Goal: Register for event/course

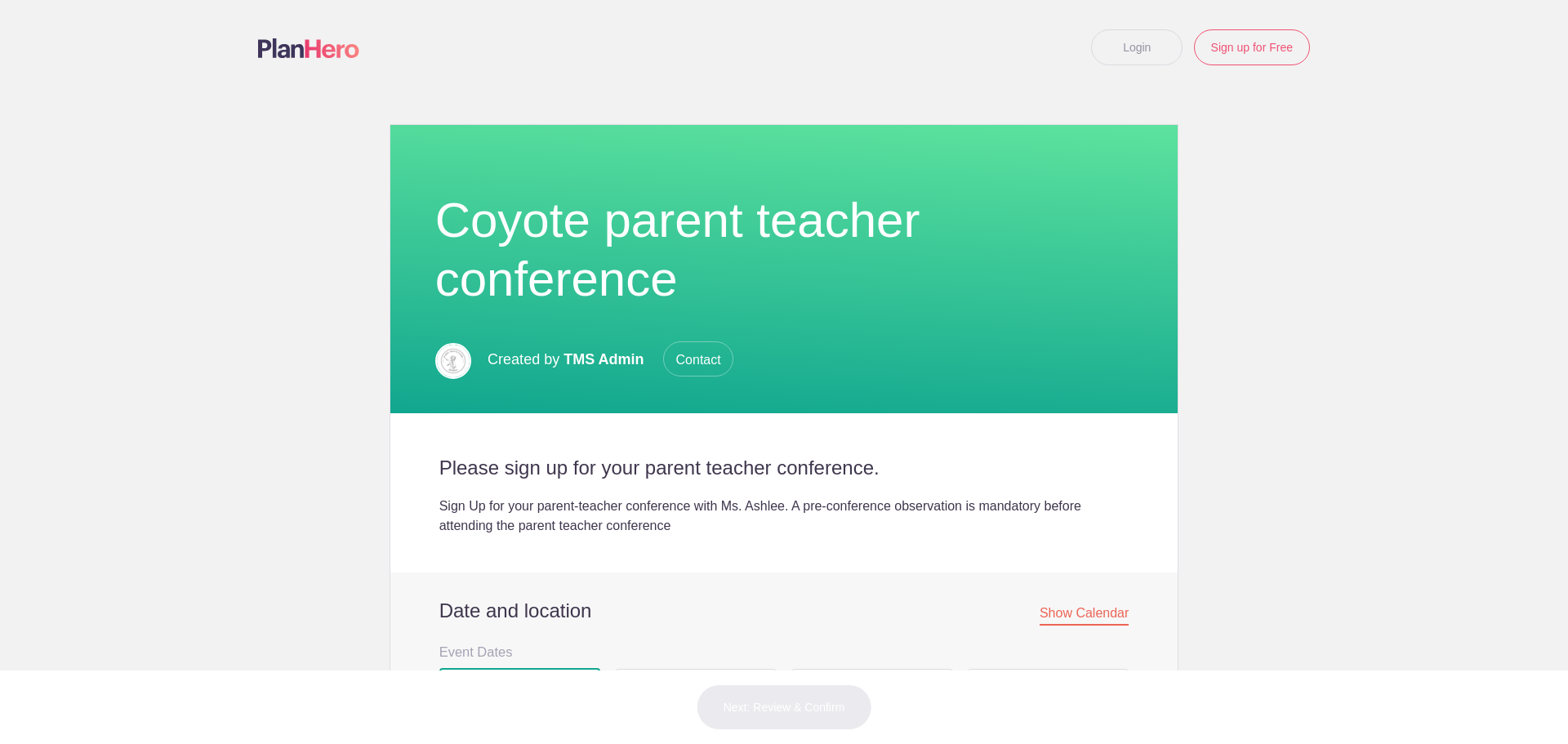
drag, startPoint x: 0, startPoint y: 0, endPoint x: 674, endPoint y: 458, distance: 814.9
click at [674, 698] on span "3:30pm" at bounding box center [671, 705] width 43 height 14
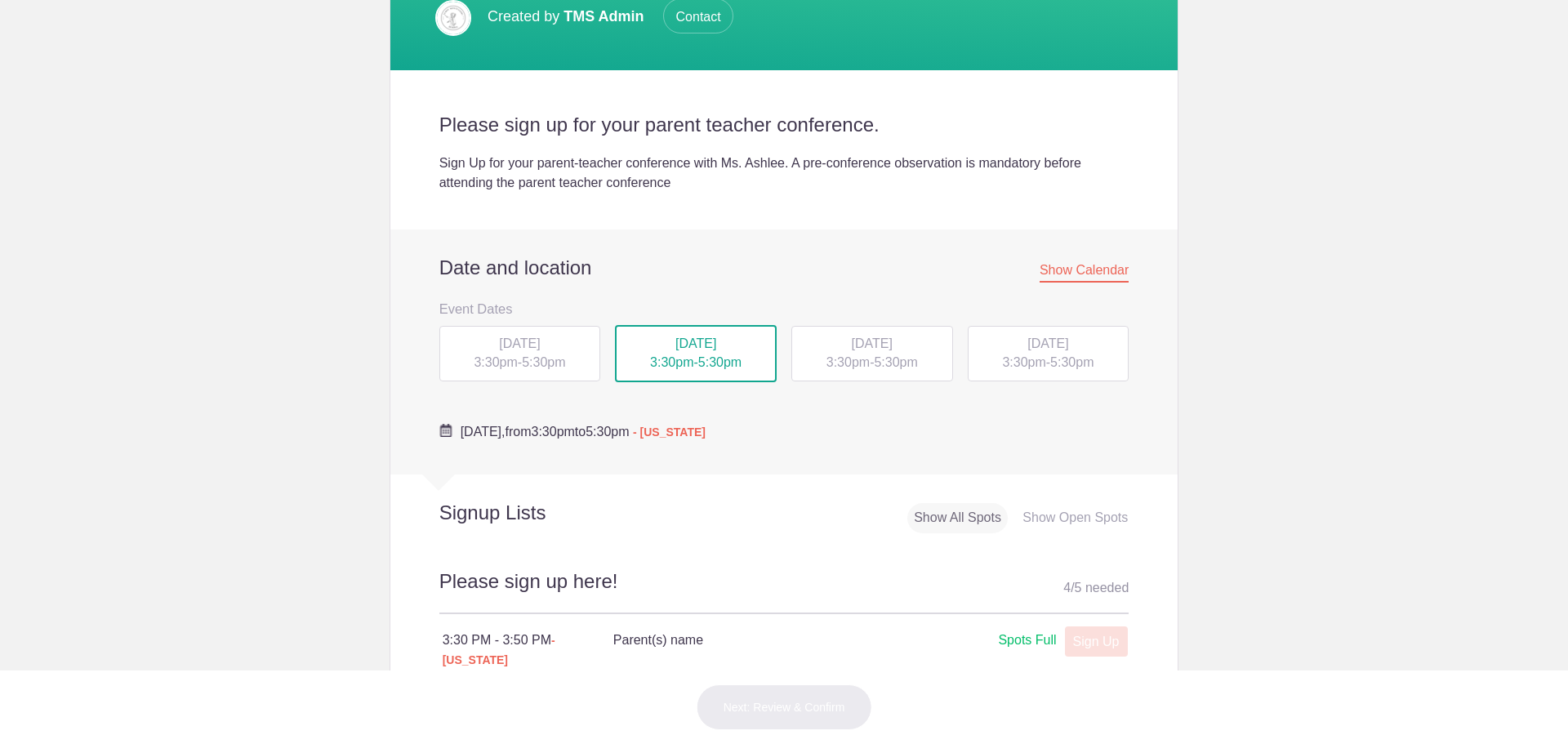
scroll to position [571, 0]
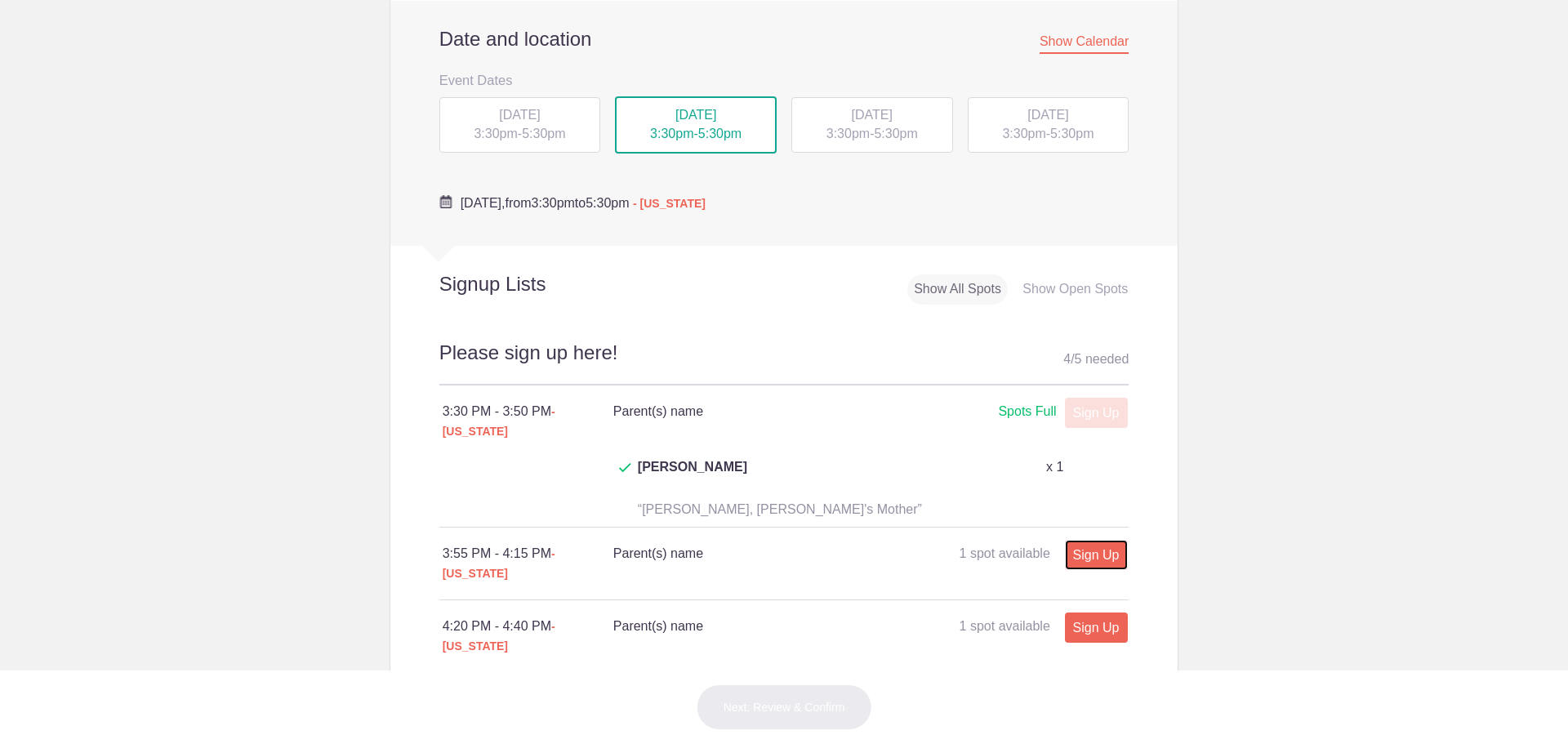
click at [1084, 539] on link "Sign Up" at bounding box center [1095, 554] width 63 height 30
type input "1"
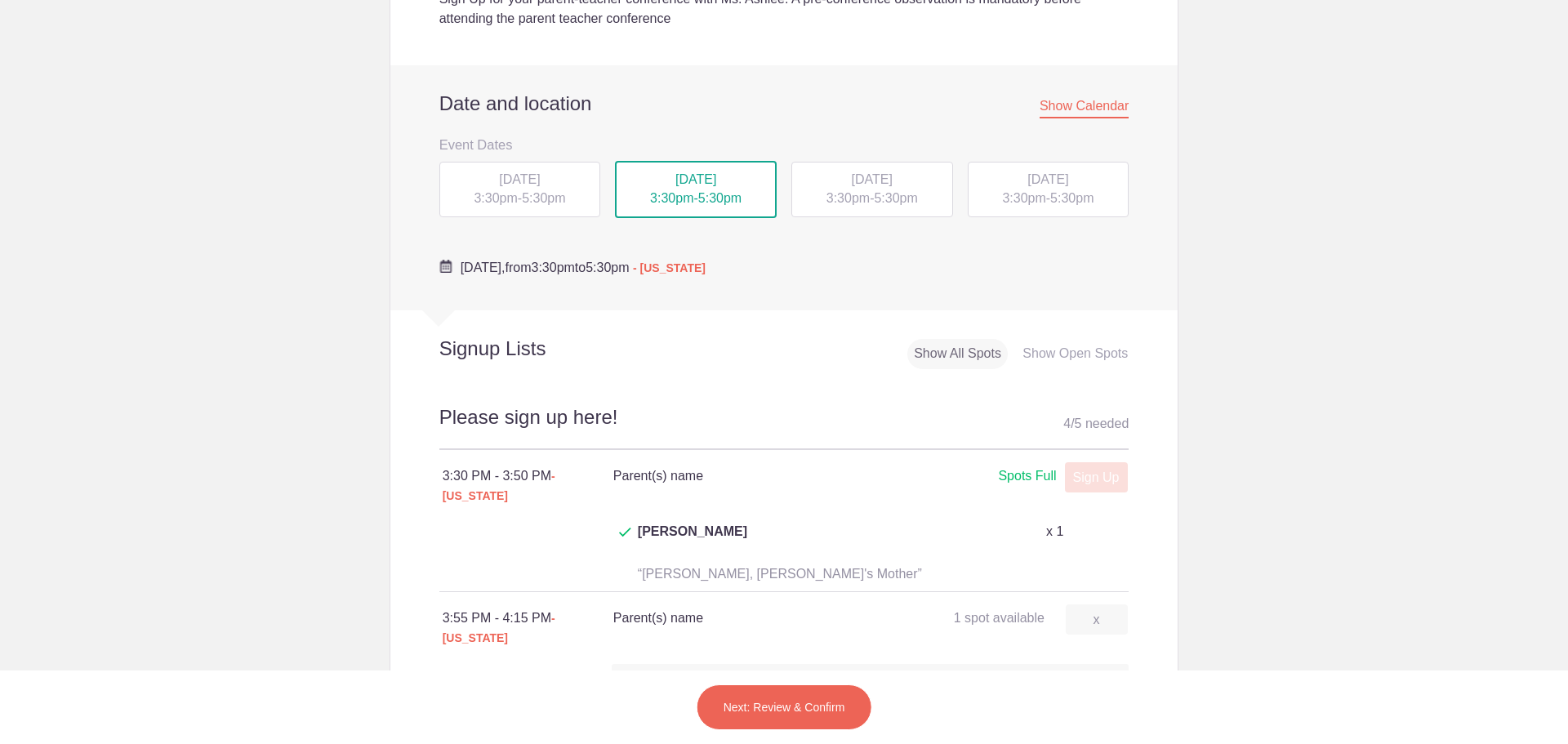
scroll to position [489, 0]
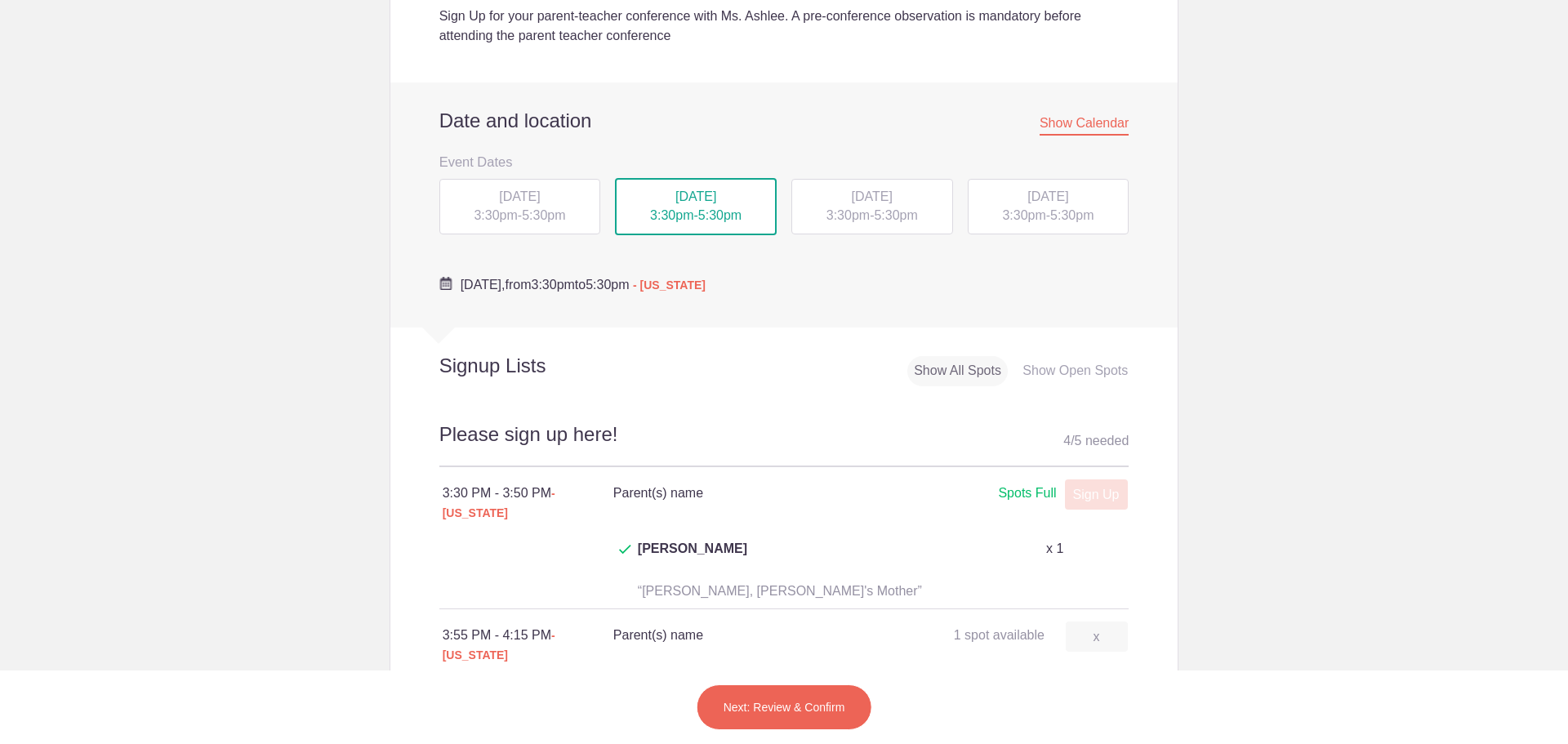
click at [859, 207] on div "[DATE] 3:30pm - 5:30pm" at bounding box center [872, 207] width 161 height 56
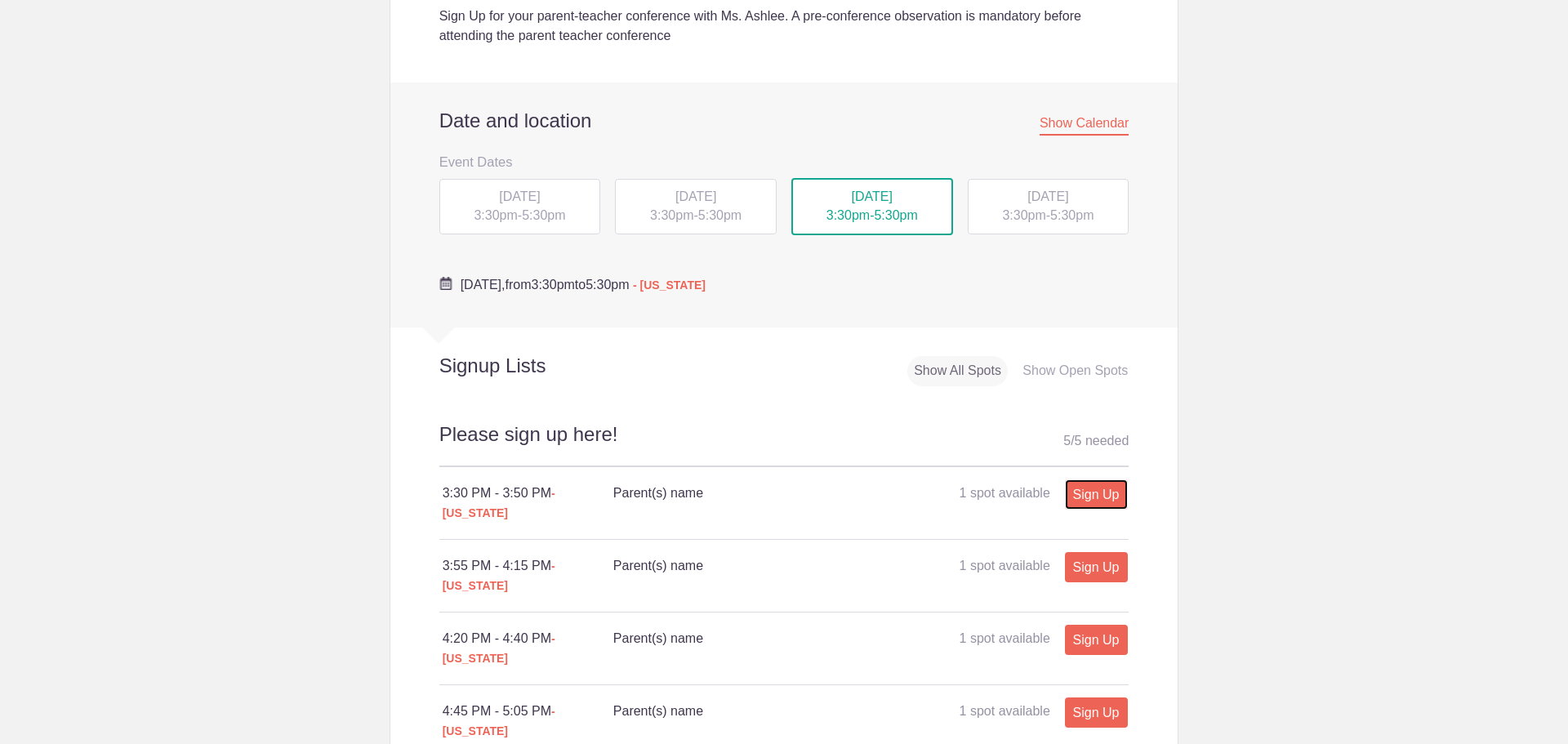
click at [1085, 496] on link "Sign Up" at bounding box center [1095, 494] width 63 height 30
type input "1"
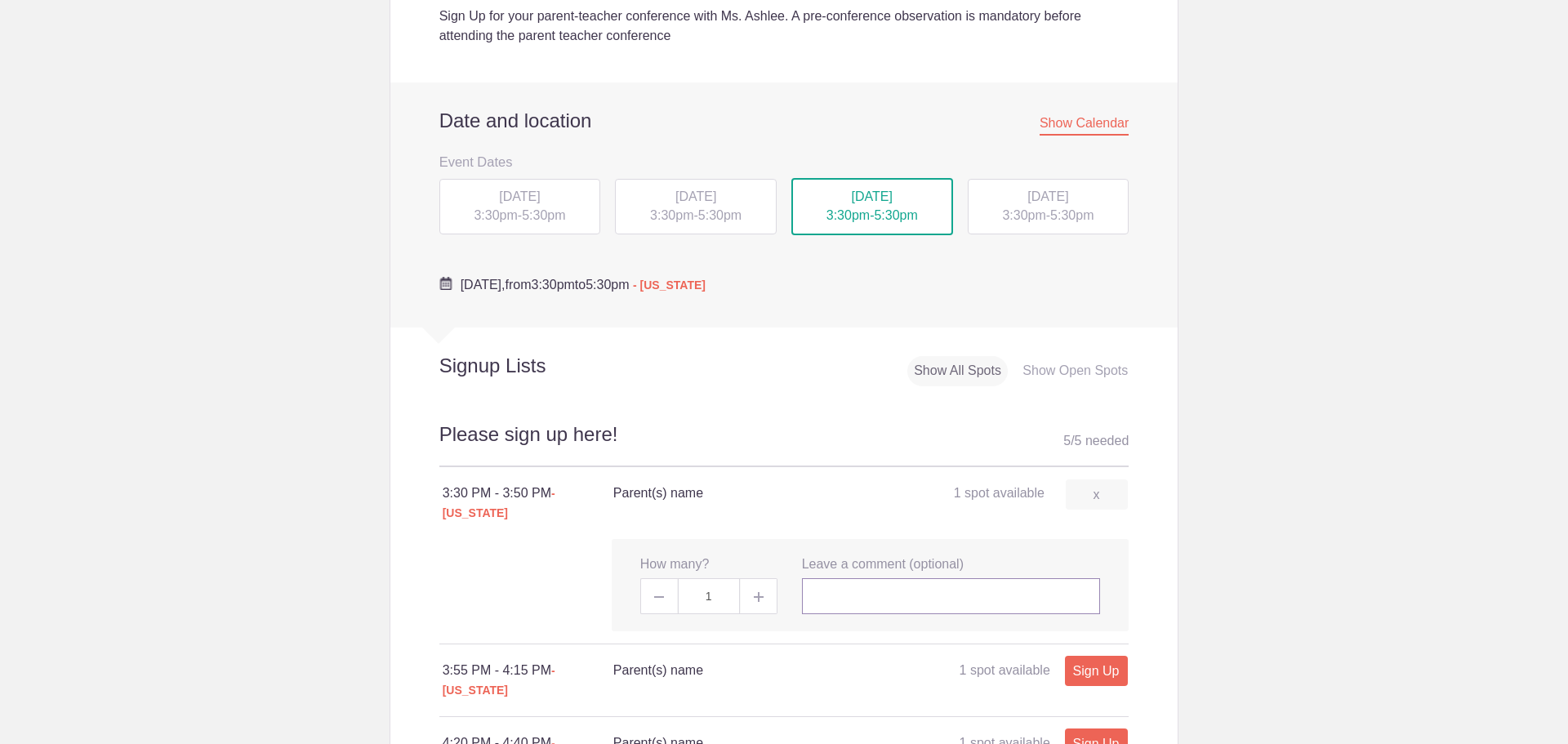
click at [826, 580] on input "text" at bounding box center [951, 596] width 298 height 36
type input "[PERSON_NAME] and [PERSON_NAME]"
click at [757, 592] on img at bounding box center [758, 597] width 10 height 10
click at [753, 592] on img at bounding box center [758, 597] width 10 height 10
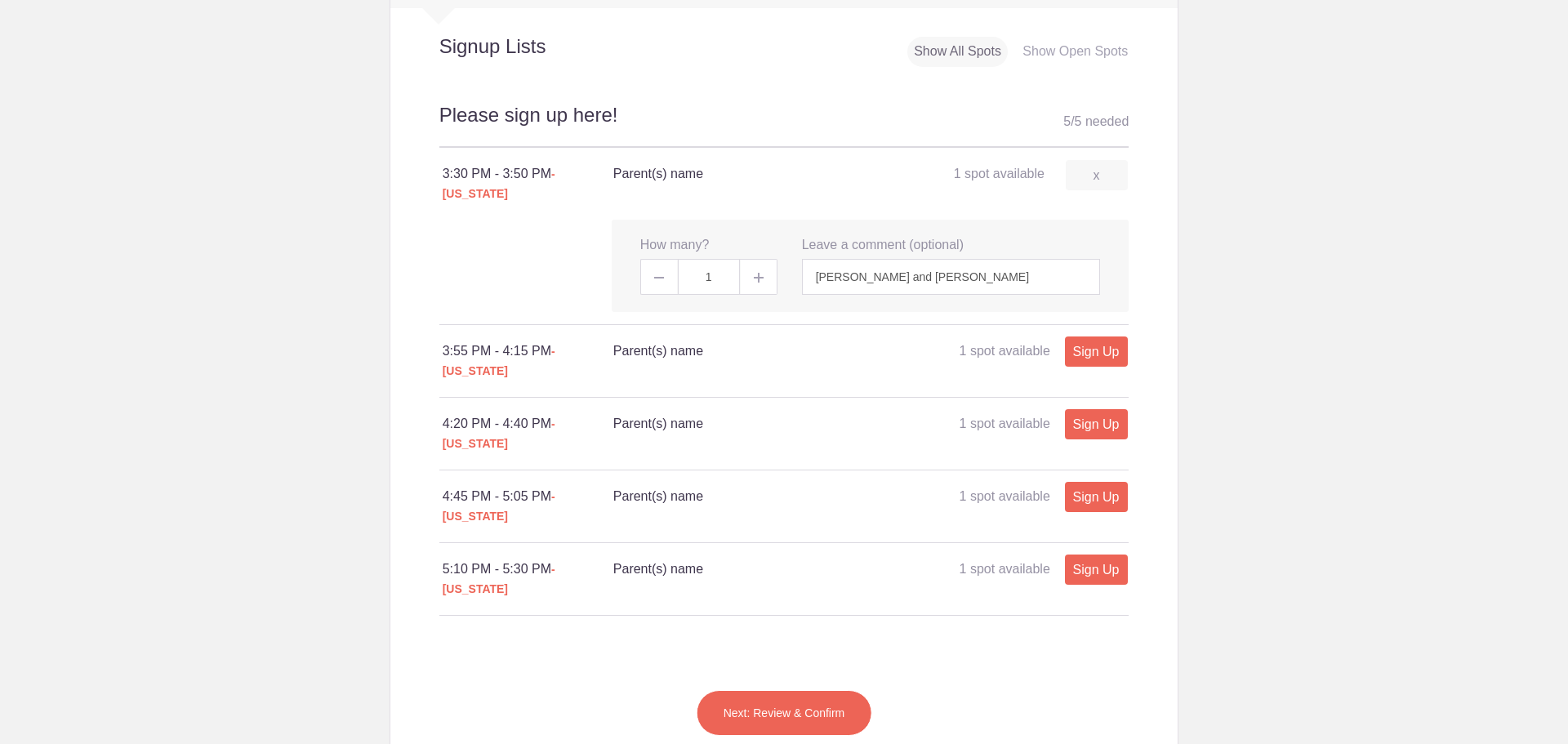
scroll to position [817, 0]
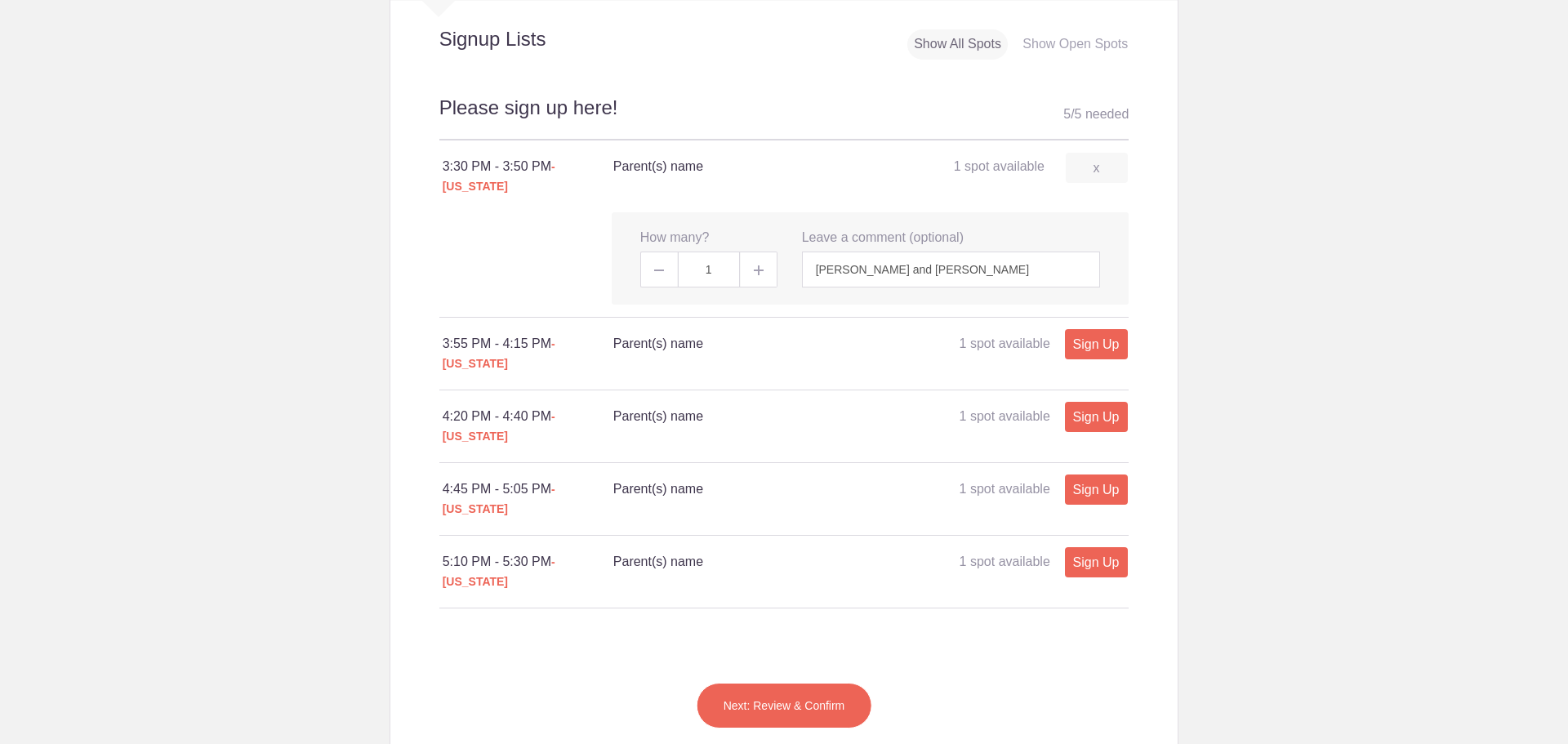
click at [739, 682] on button "Next: Review & Confirm" at bounding box center [784, 705] width 175 height 46
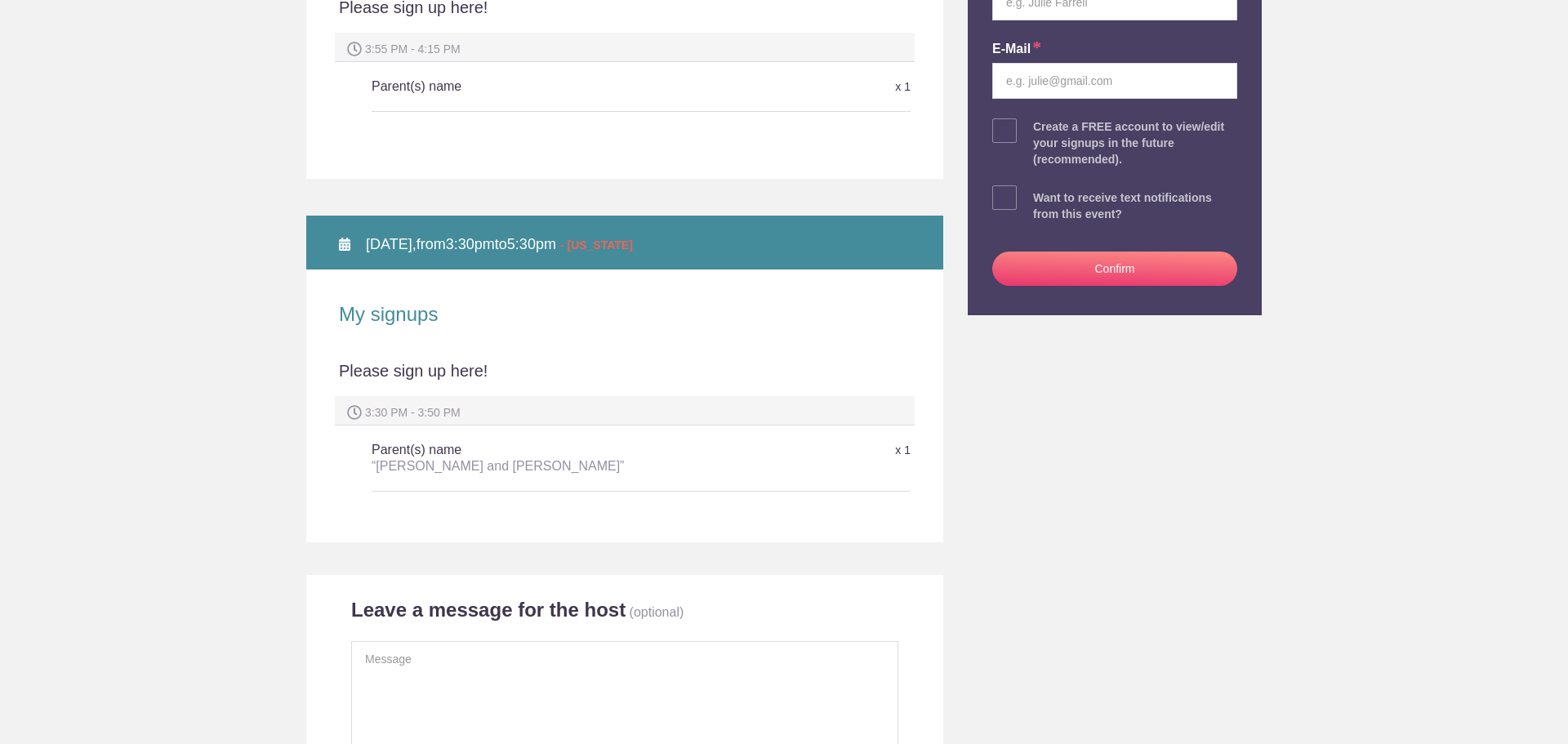
scroll to position [245, 0]
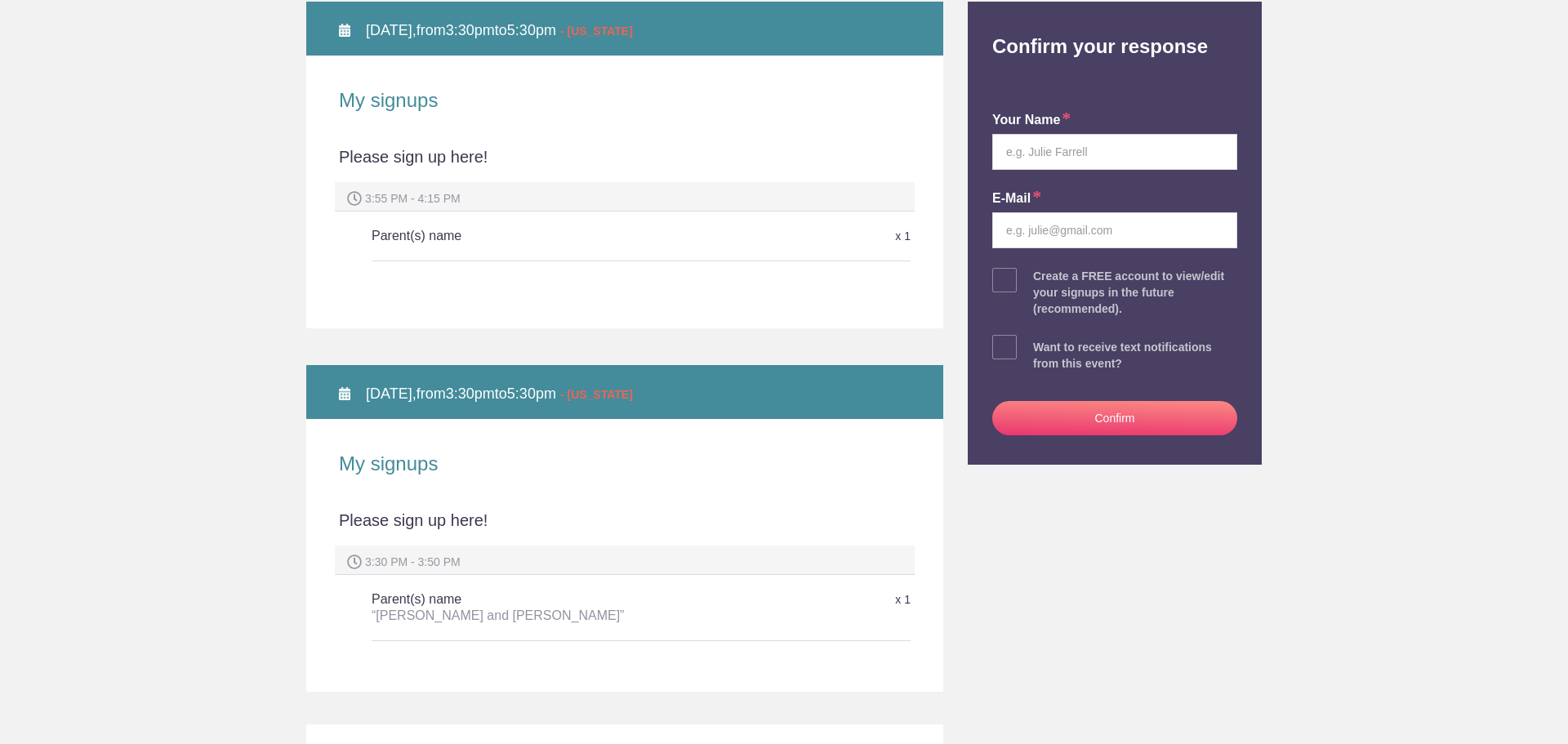
click at [468, 252] on h5 "Parent(s) name" at bounding box center [550, 236] width 359 height 33
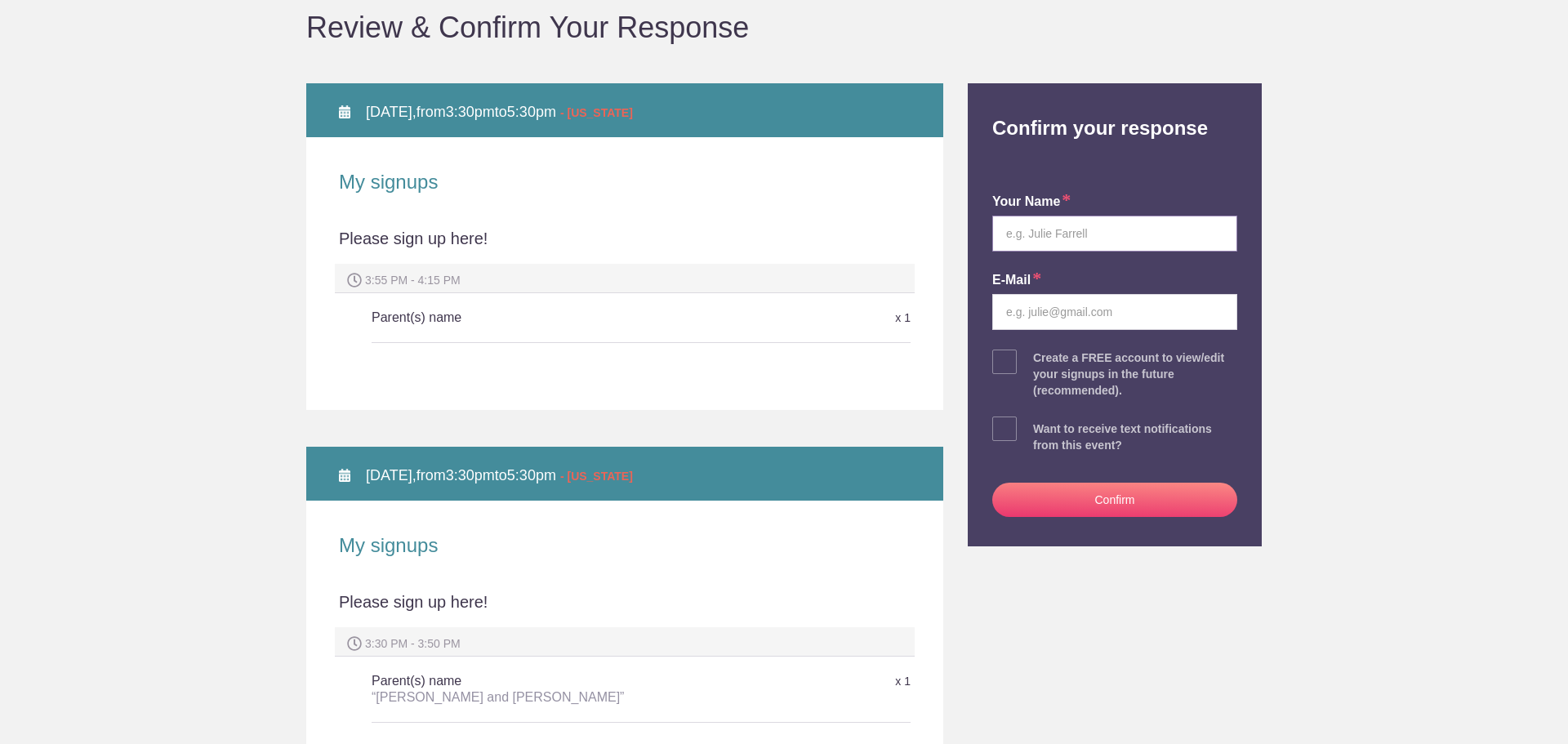
click at [1102, 222] on input "text" at bounding box center [1114, 234] width 245 height 36
type input "[PERSON_NAME]"
type input "[EMAIL_ADDRESS][DOMAIN_NAME]"
click at [1119, 512] on button "Confirm" at bounding box center [1114, 499] width 245 height 34
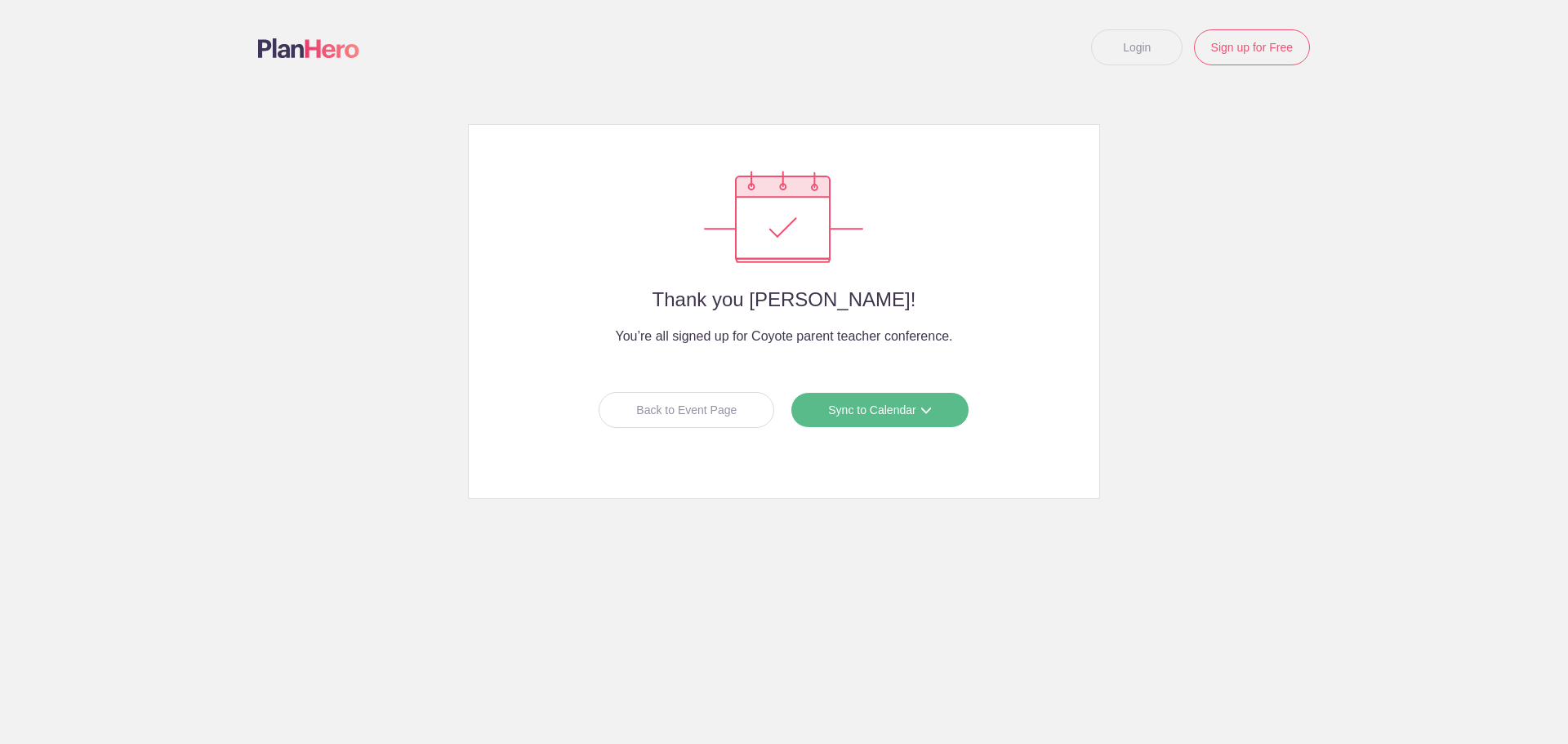
click at [900, 416] on link "Sync to Calendar" at bounding box center [879, 410] width 178 height 36
click at [849, 475] on link "Outlook" at bounding box center [874, 477] width 145 height 33
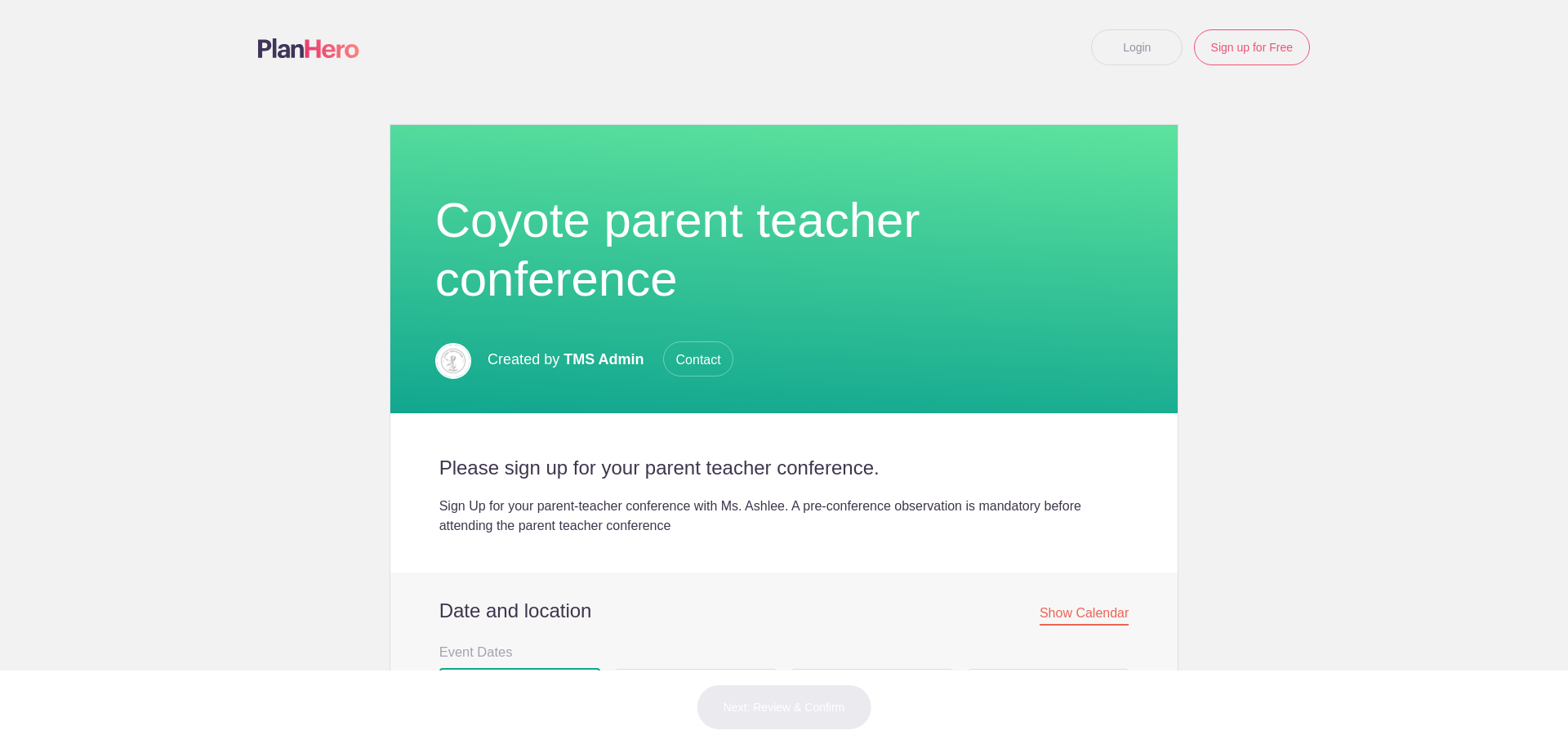
scroll to position [489, 0]
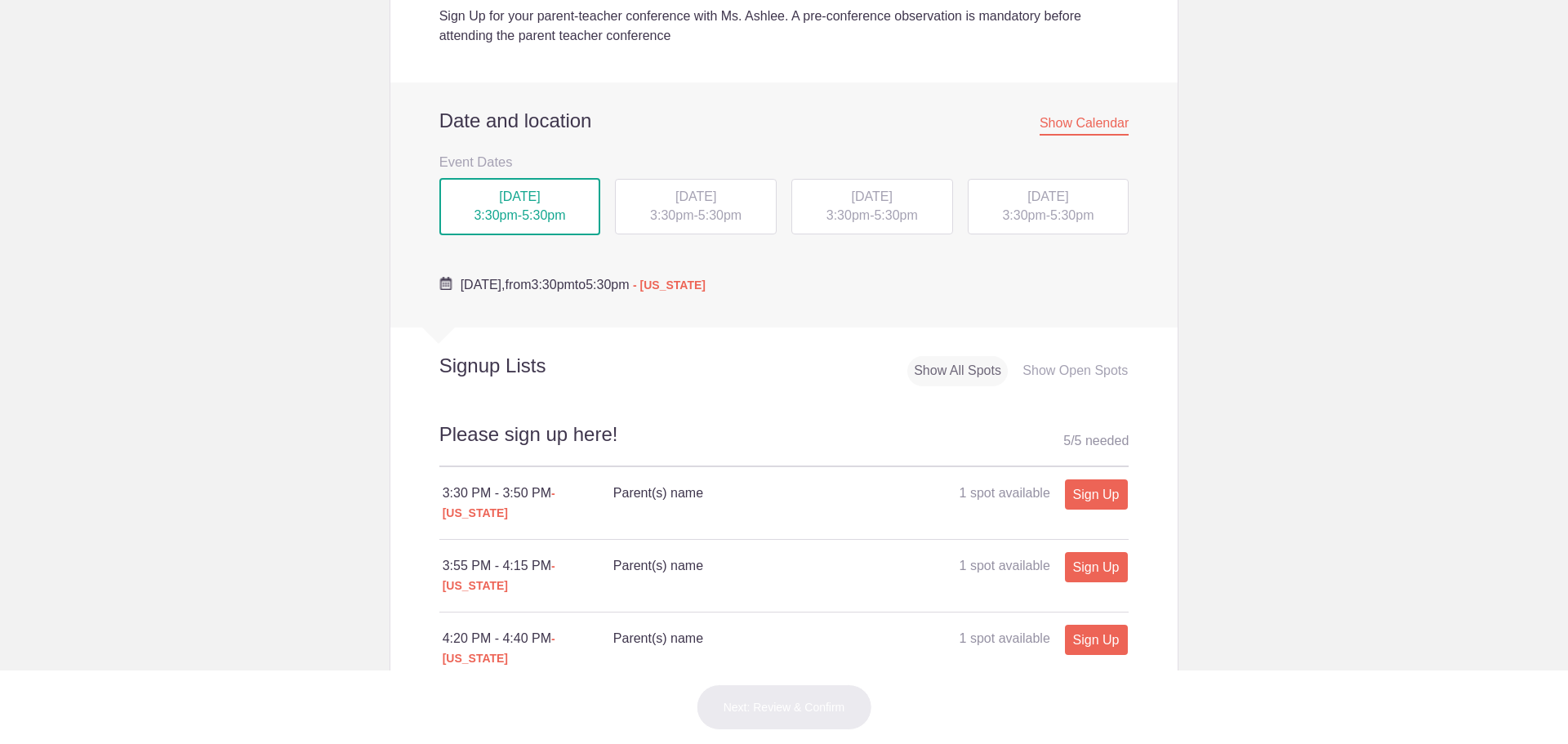
click at [711, 212] on span "5:30pm" at bounding box center [719, 215] width 43 height 14
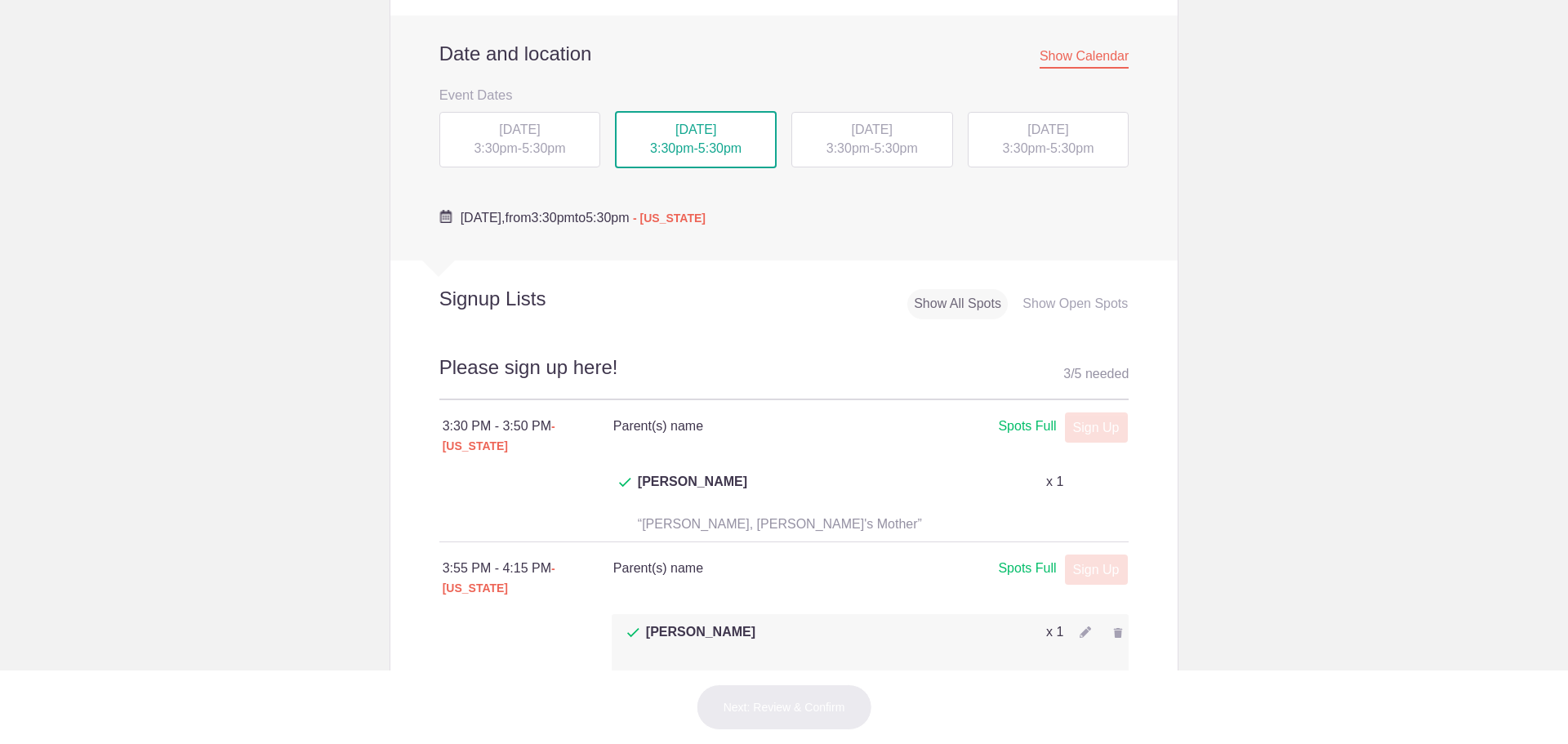
scroll to position [652, 0]
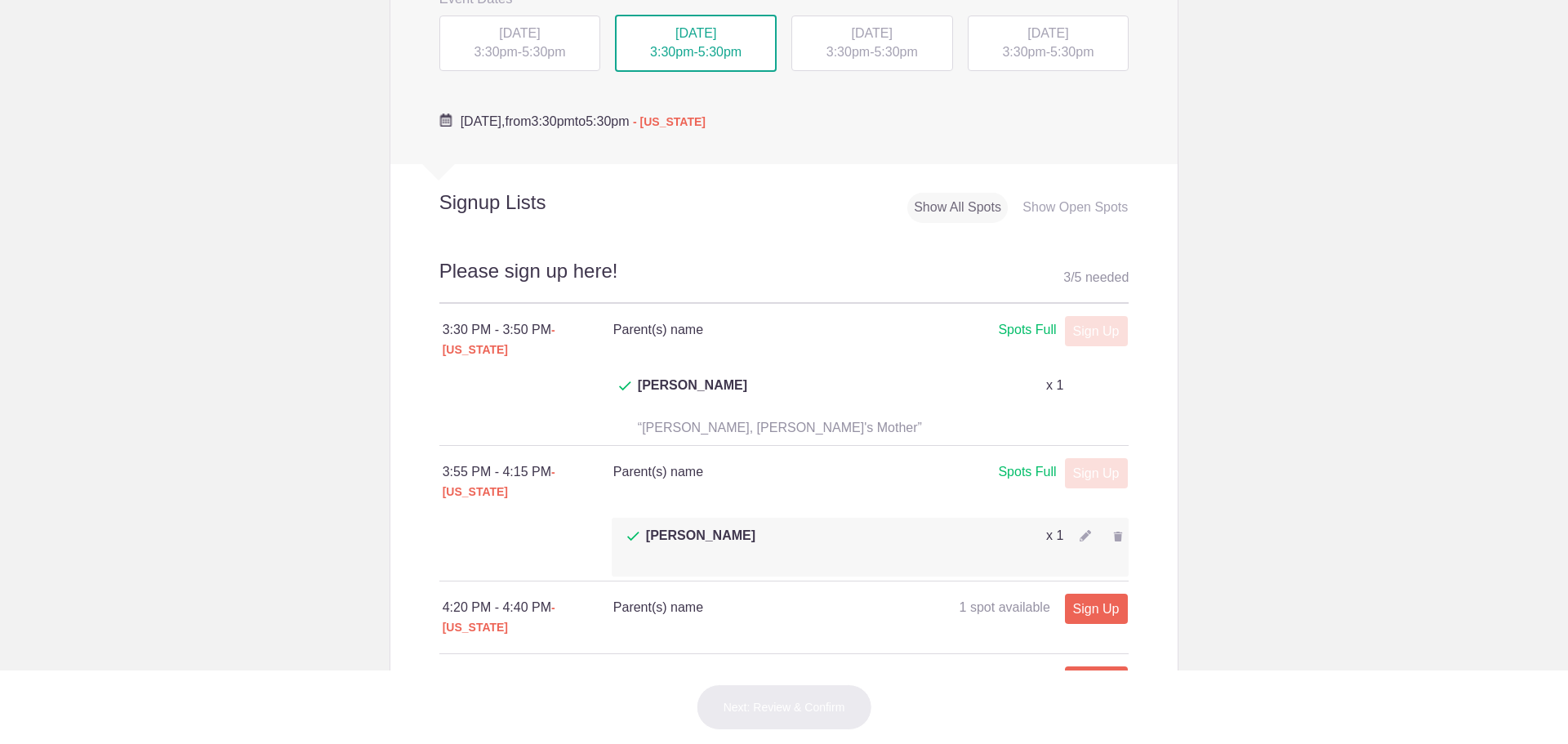
click at [1107, 525] on div at bounding box center [1117, 535] width 21 height 21
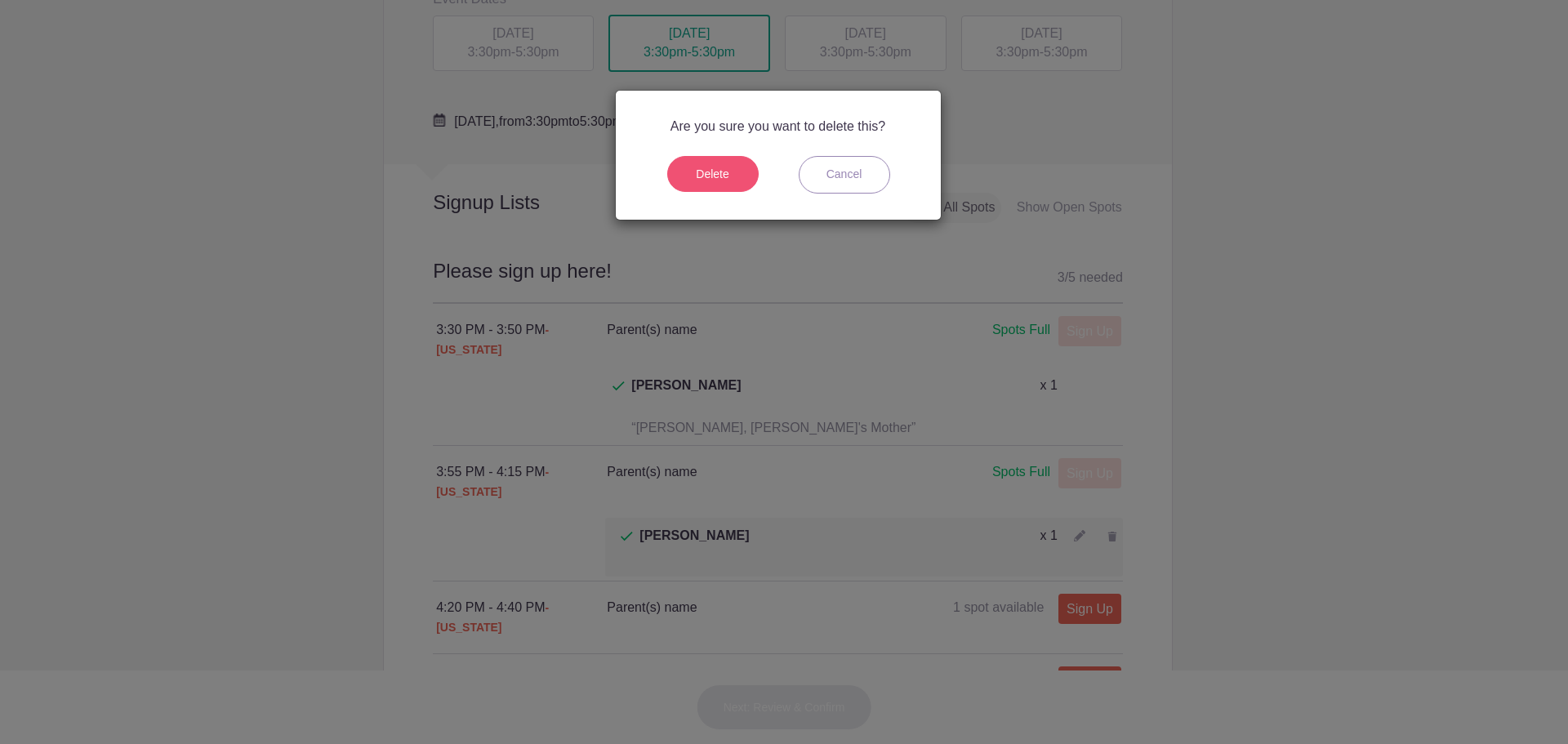
click at [724, 168] on button "Delete" at bounding box center [712, 174] width 92 height 36
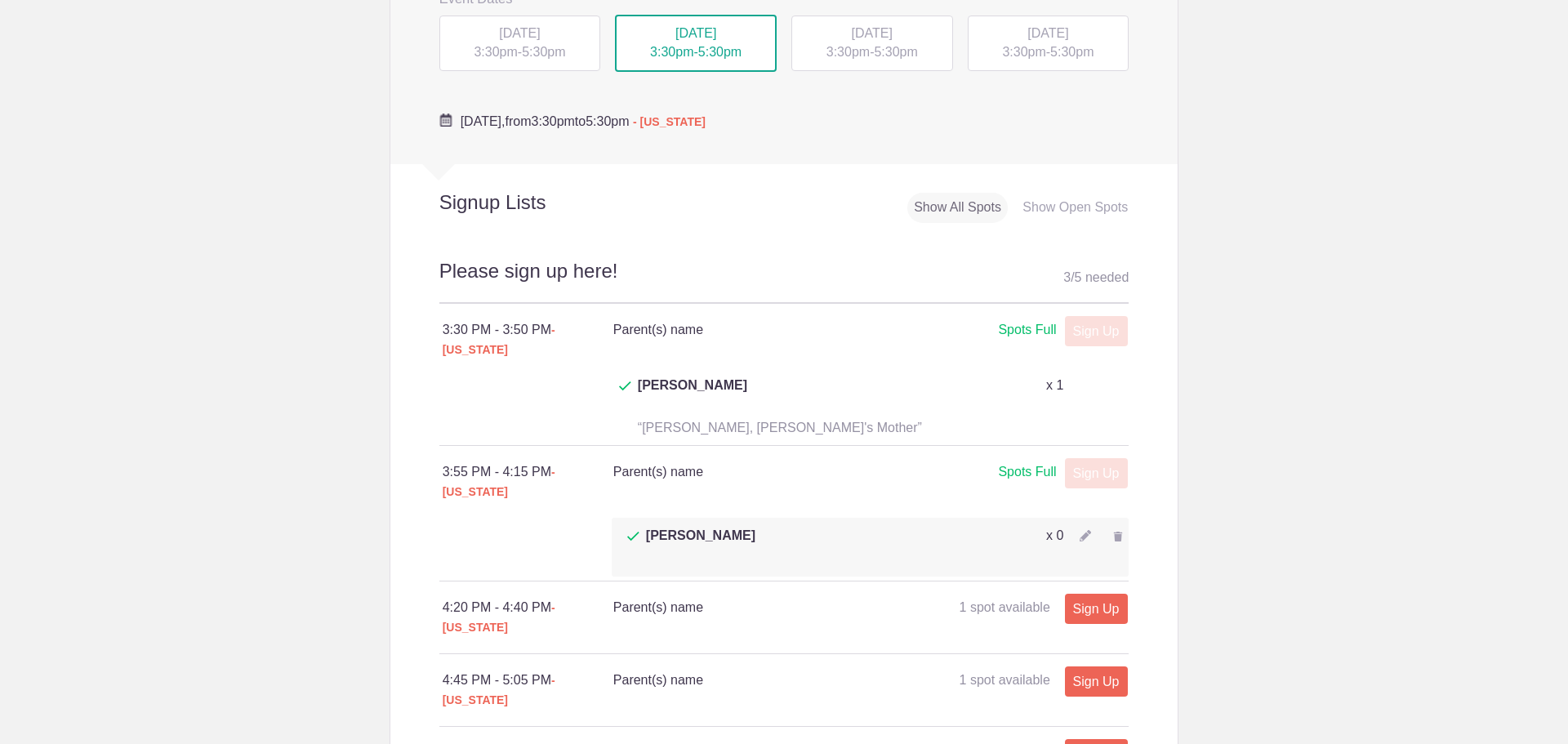
click at [1112, 531] on img at bounding box center [1117, 536] width 10 height 10
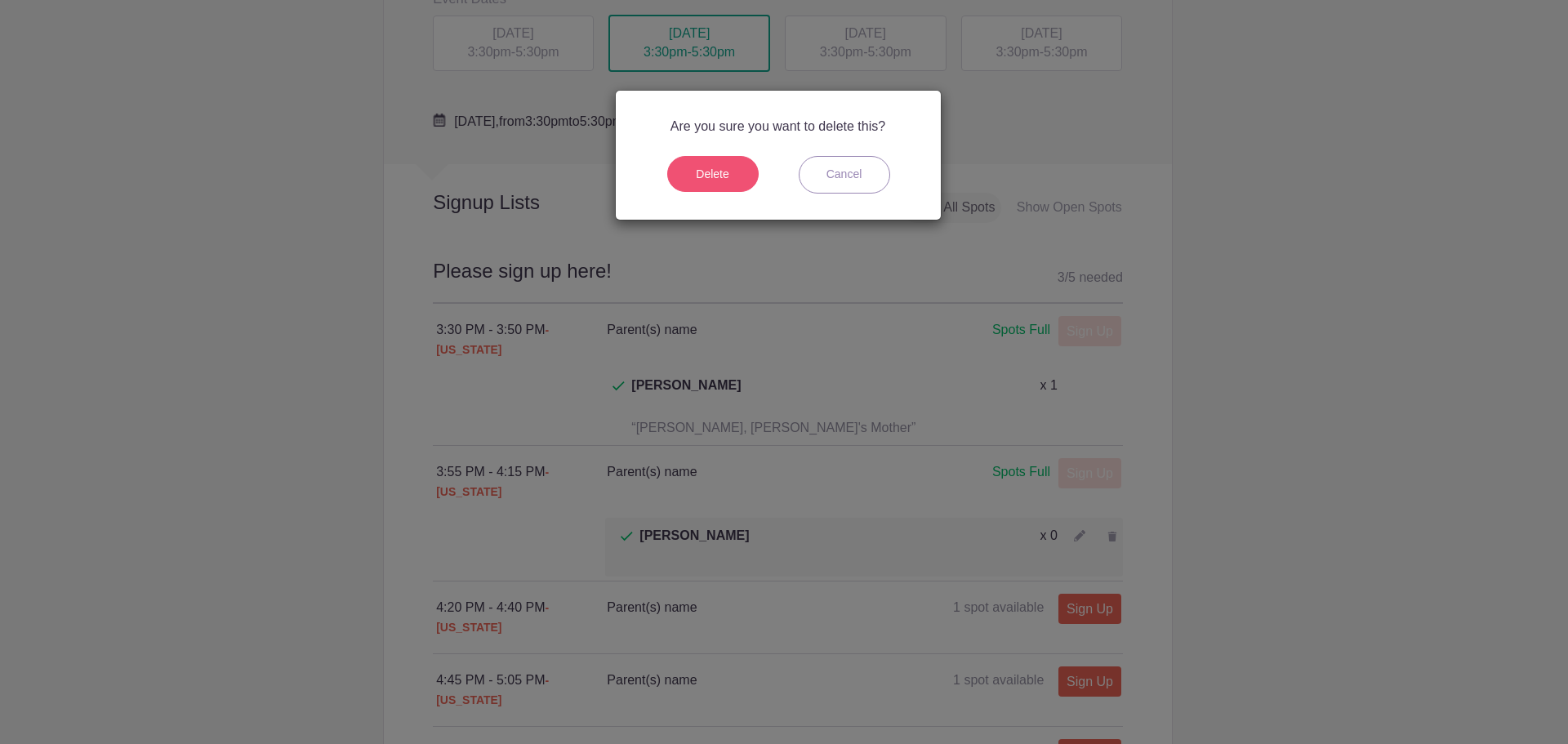
click at [730, 169] on button "Delete" at bounding box center [712, 174] width 92 height 36
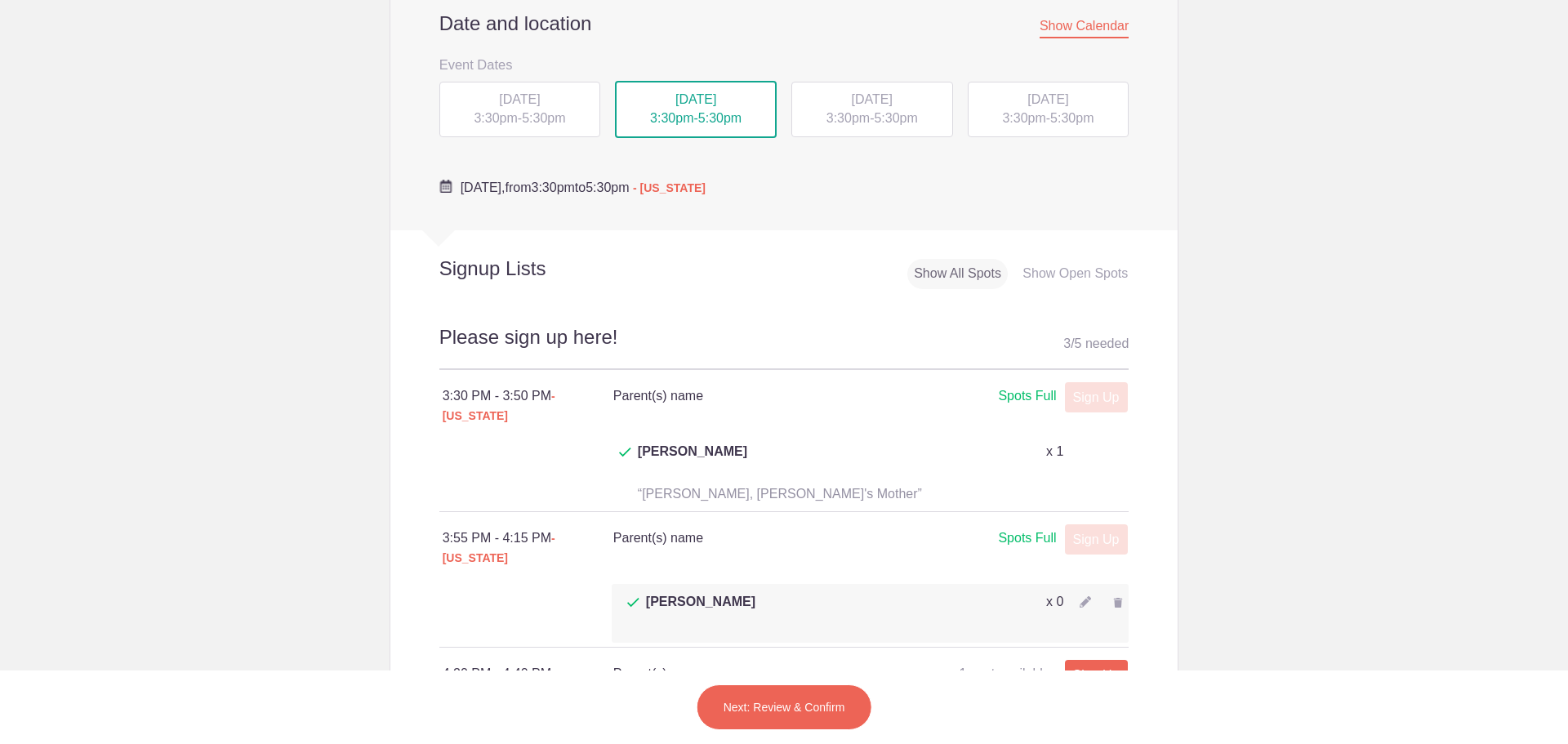
scroll to position [489, 0]
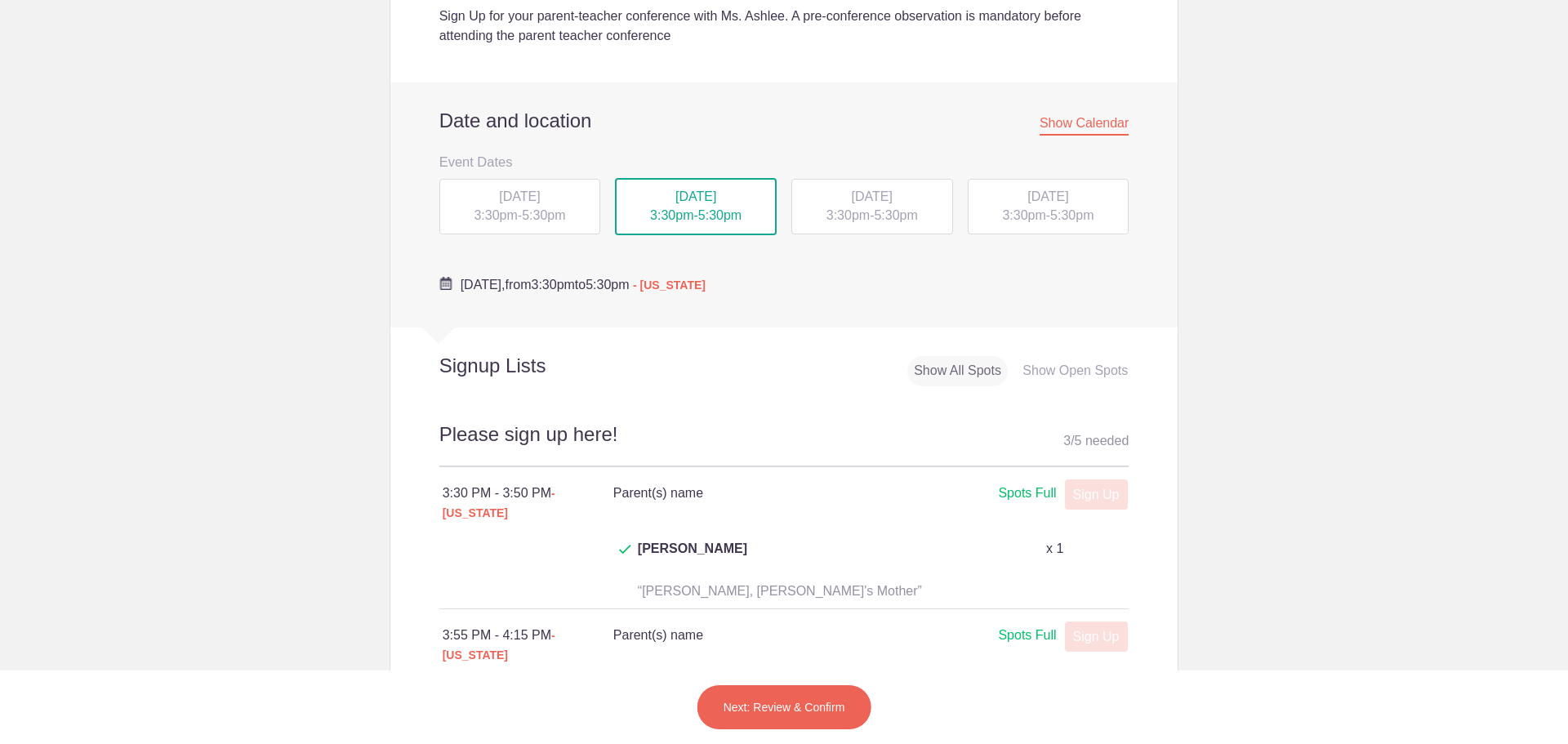
click at [882, 217] on span "5:30pm" at bounding box center [894, 215] width 43 height 14
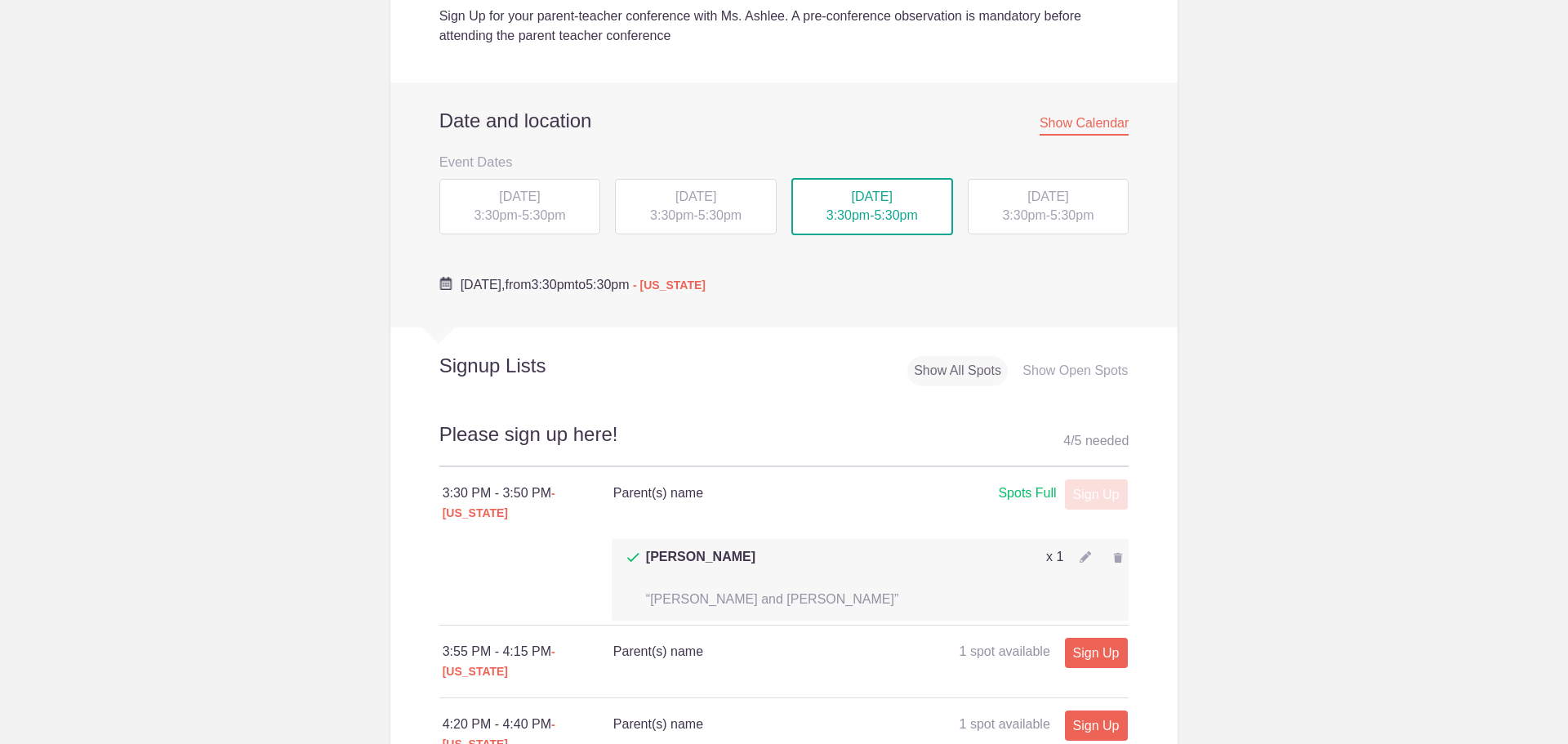
click at [711, 193] on span "[DATE]" at bounding box center [695, 196] width 41 height 14
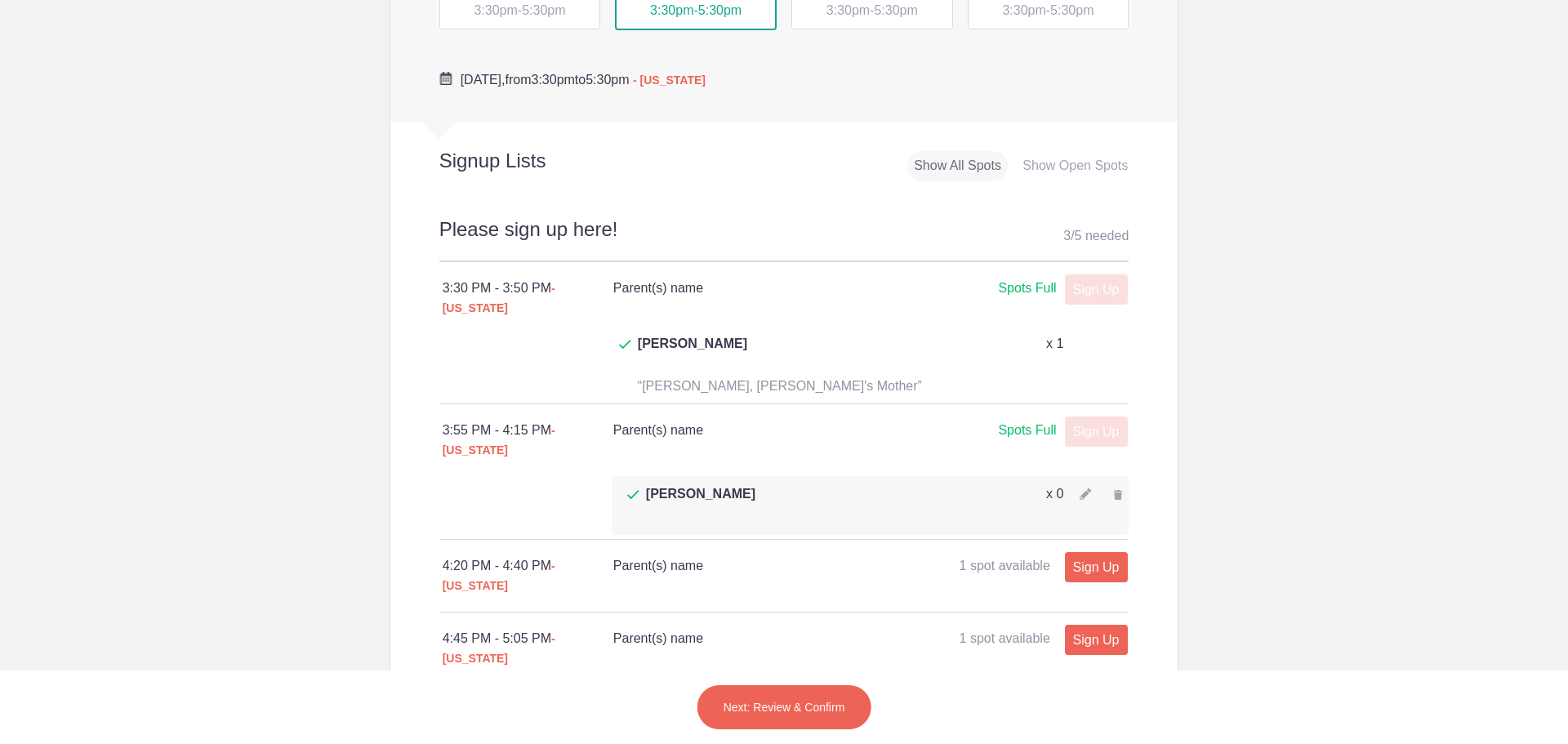
scroll to position [735, 0]
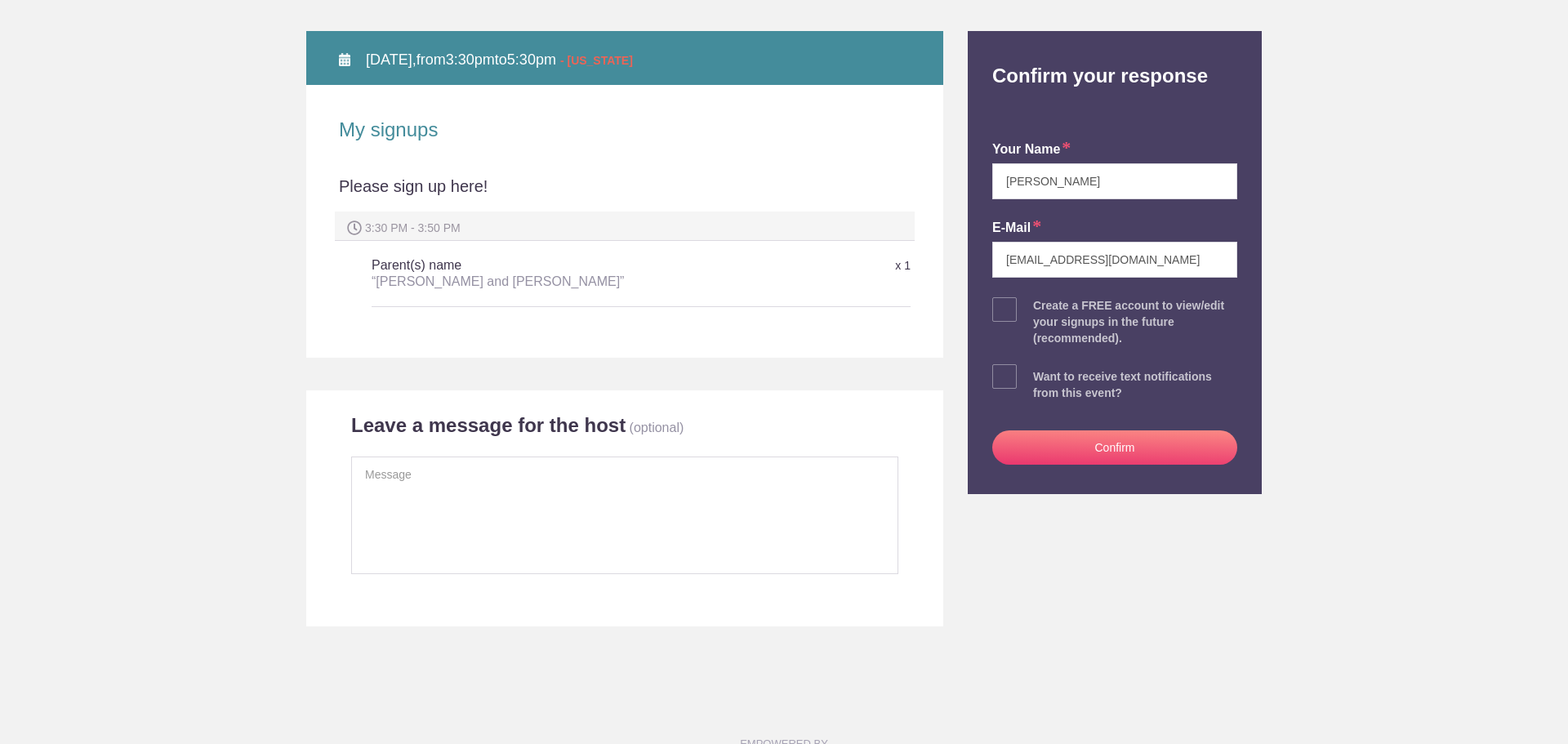
scroll to position [245, 0]
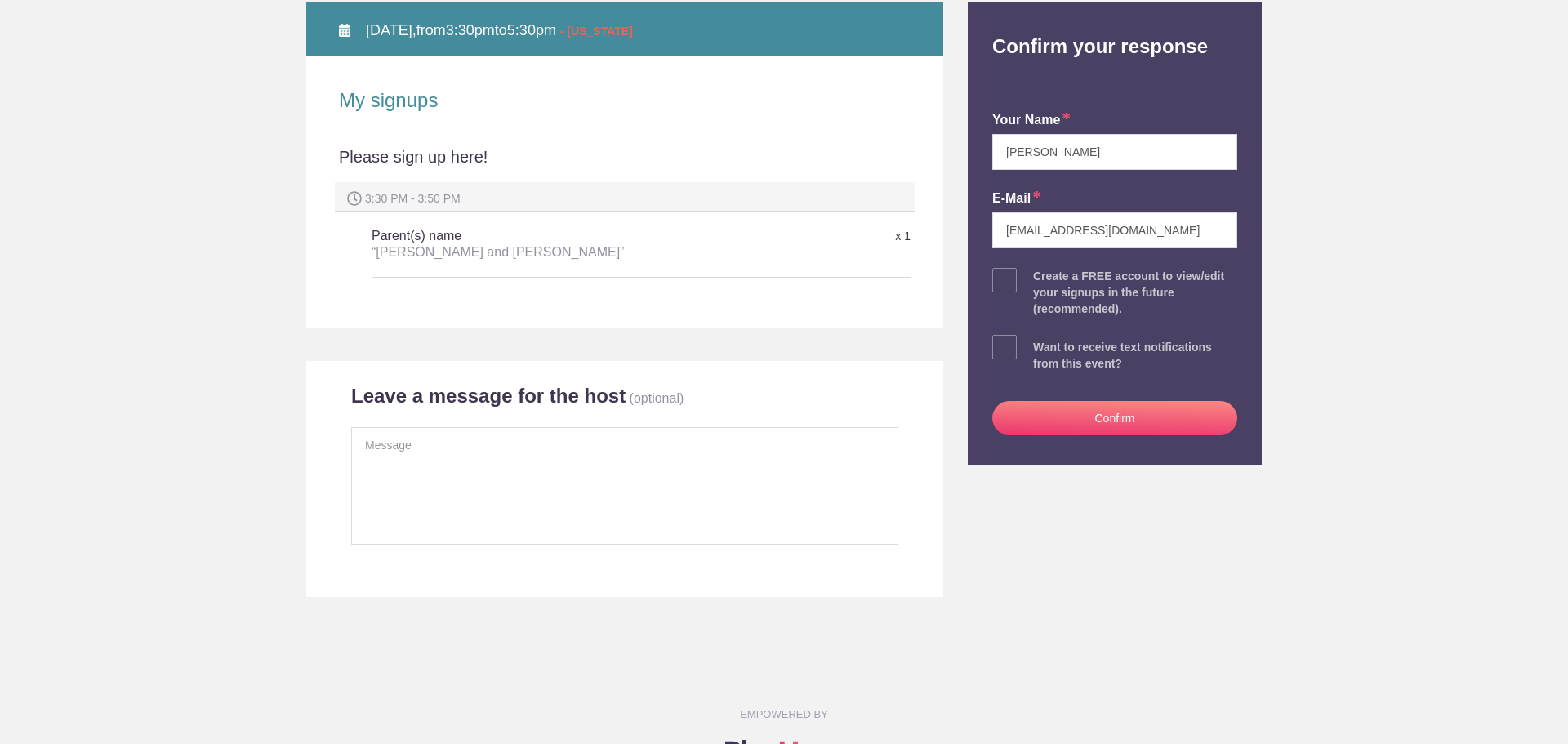
click at [1056, 416] on button "Confirm" at bounding box center [1114, 418] width 245 height 34
